Goal: Task Accomplishment & Management: Use online tool/utility

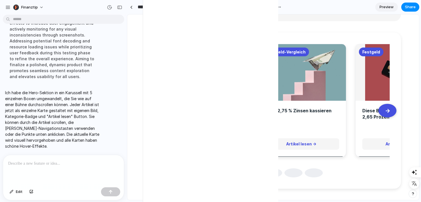
scroll to position [97, 0]
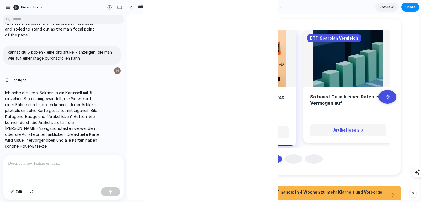
scroll to position [0, 255]
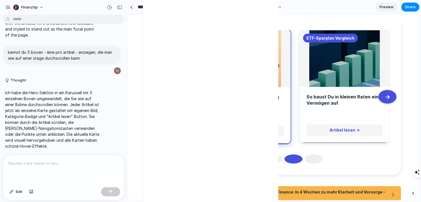
click at [317, 160] on button at bounding box center [314, 158] width 18 height 9
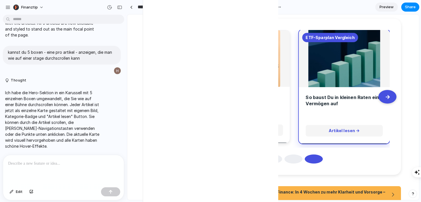
click at [288, 160] on button at bounding box center [294, 158] width 18 height 9
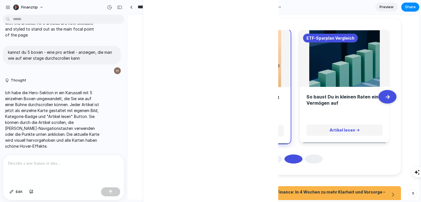
click at [274, 159] on button at bounding box center [273, 158] width 18 height 9
click at [255, 159] on button at bounding box center [253, 158] width 18 height 9
click at [237, 159] on button at bounding box center [233, 158] width 18 height 9
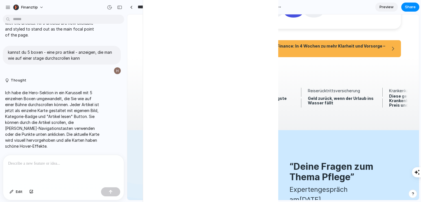
scroll to position [0, 0]
